Goal: Register for event/course

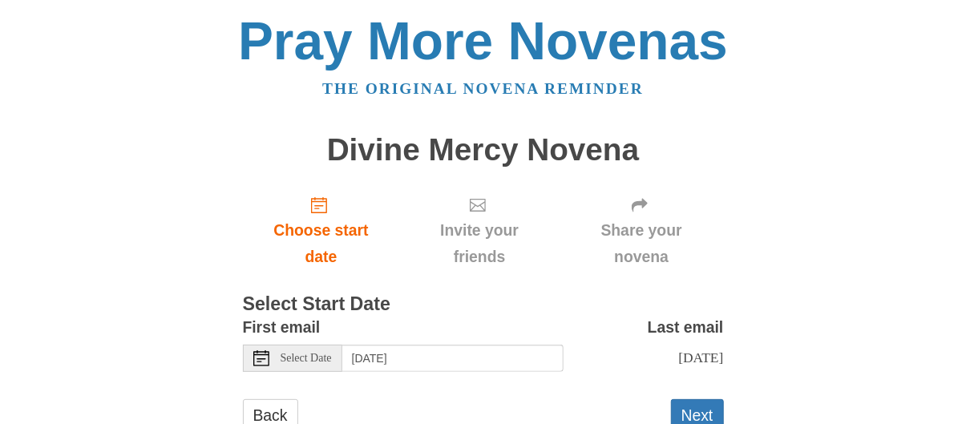
click at [324, 361] on span "Select Date" at bounding box center [305, 358] width 51 height 11
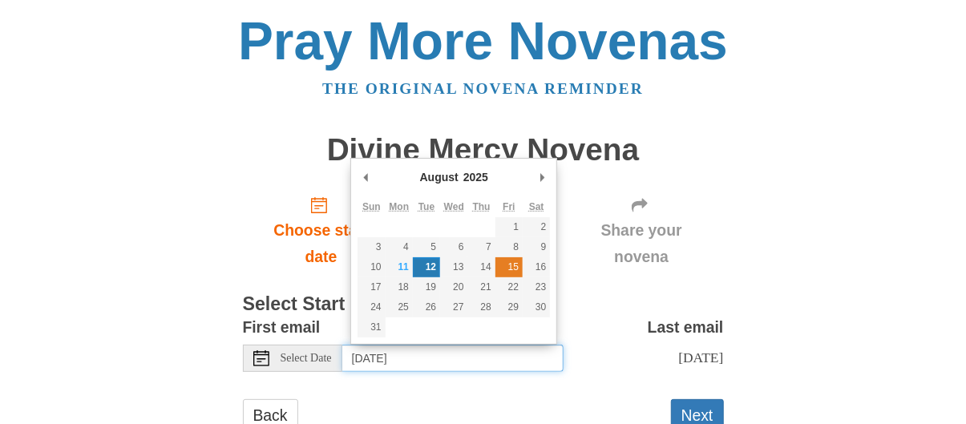
type input "[DATE]"
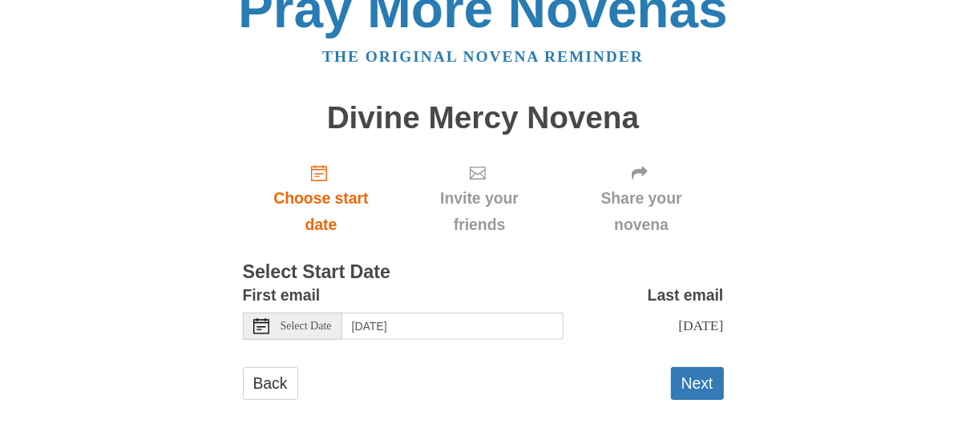
scroll to position [54, 0]
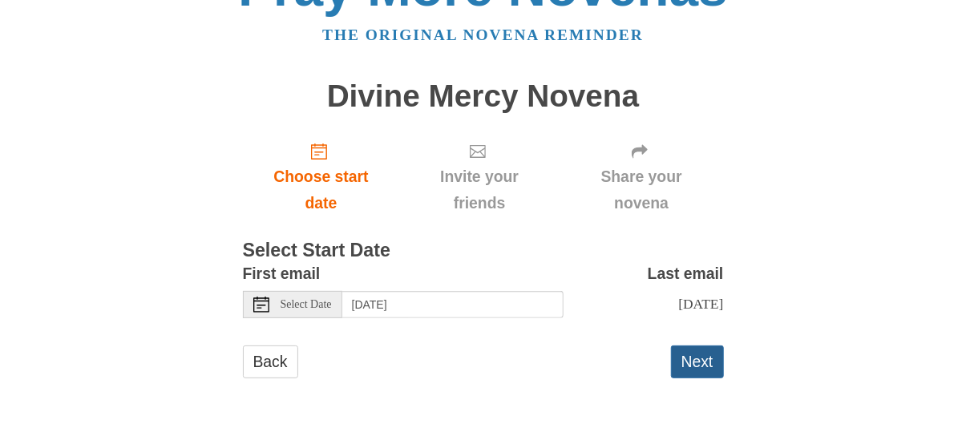
click at [702, 356] on button "Next" at bounding box center [697, 361] width 53 height 33
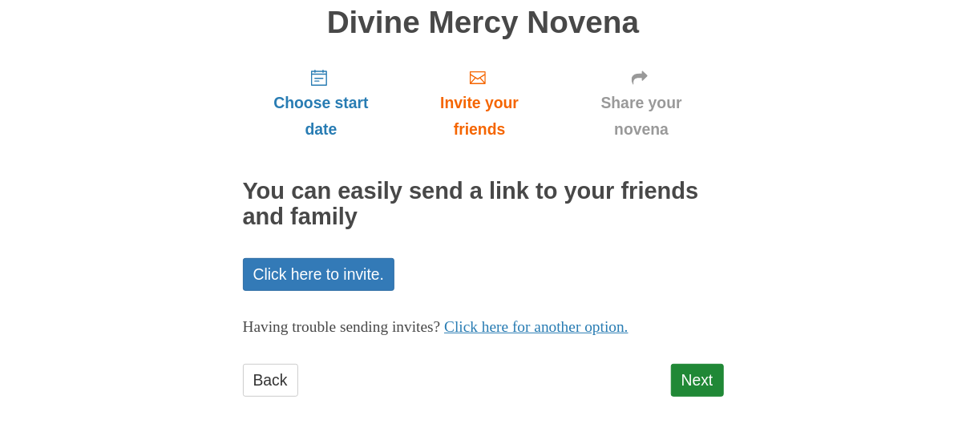
scroll to position [146, 0]
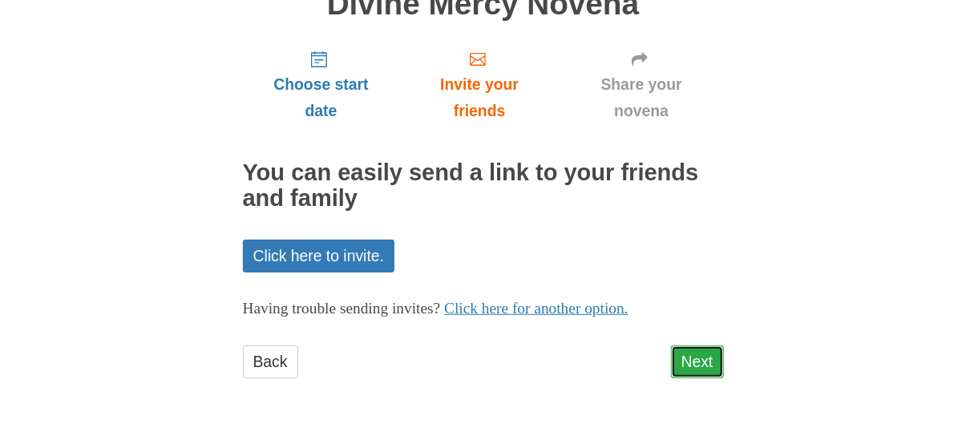
click at [693, 358] on link "Next" at bounding box center [697, 361] width 53 height 33
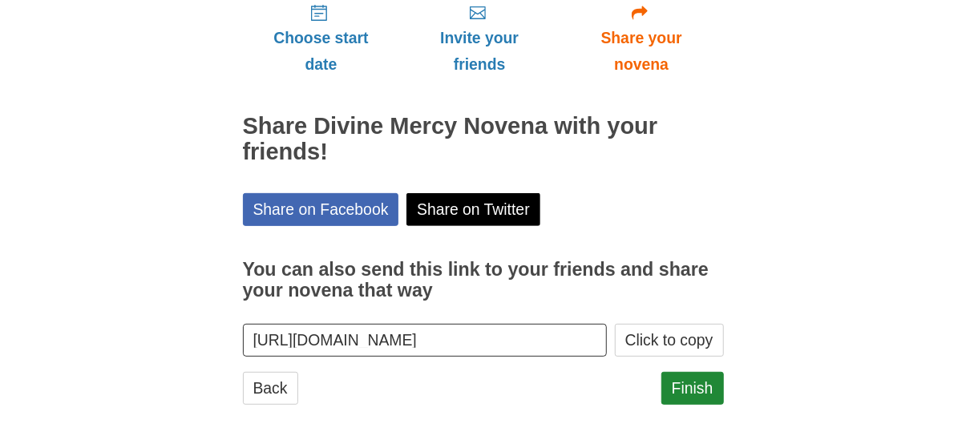
scroll to position [219, 0]
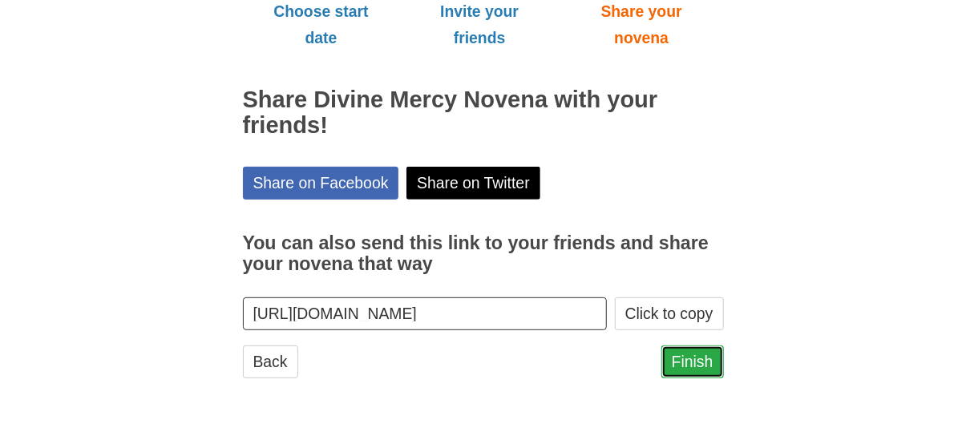
click at [676, 355] on link "Finish" at bounding box center [692, 361] width 63 height 33
